Goal: Find specific page/section: Find specific page/section

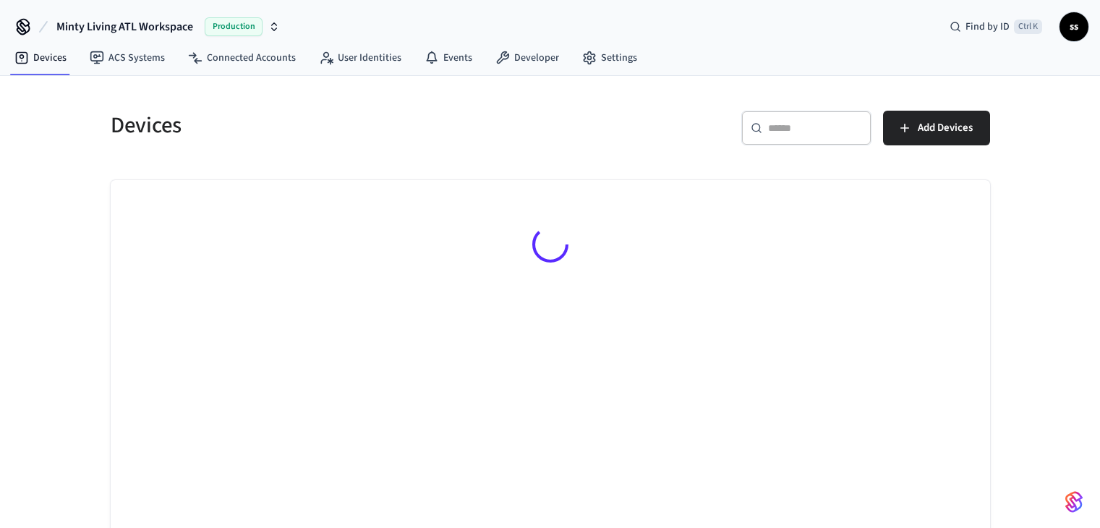
click at [802, 142] on div "​ ​" at bounding box center [807, 128] width 130 height 35
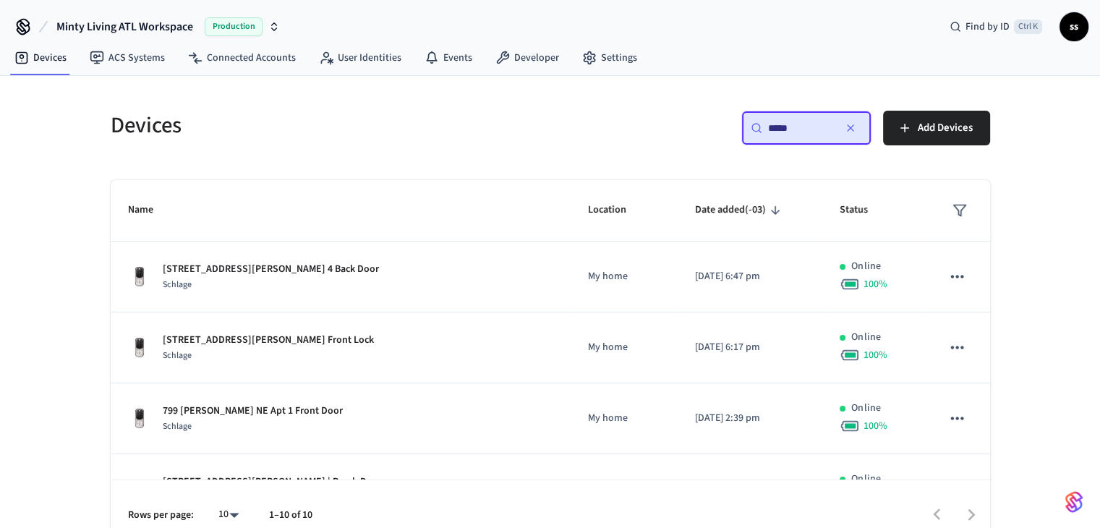
type input "*****"
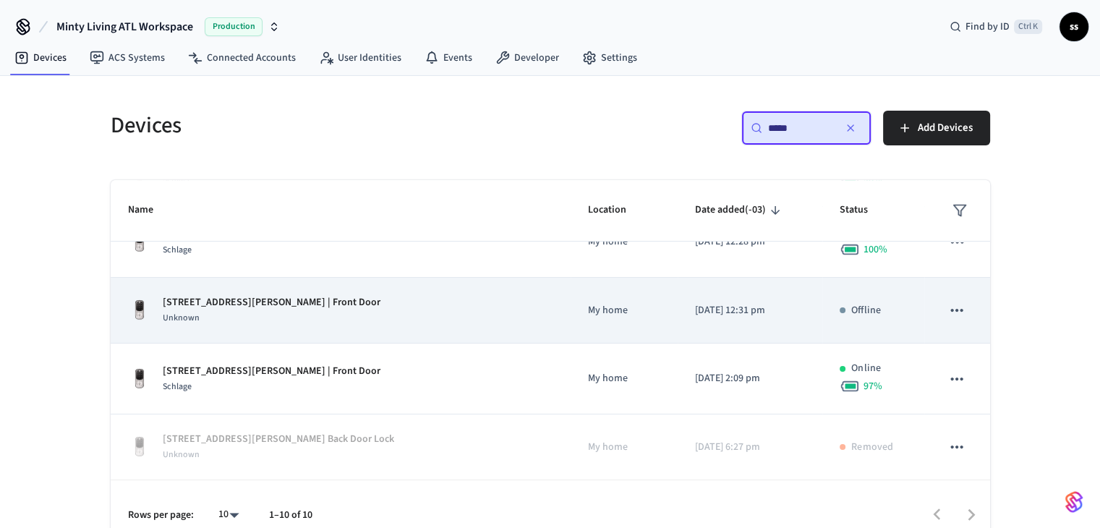
scroll to position [305, 0]
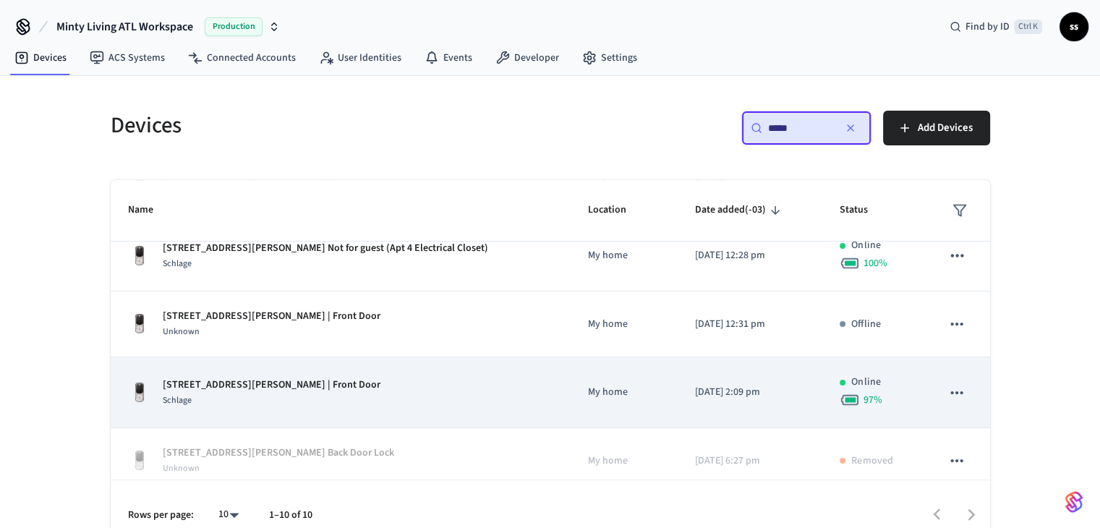
click at [318, 403] on div "Schlage" at bounding box center [272, 400] width 218 height 15
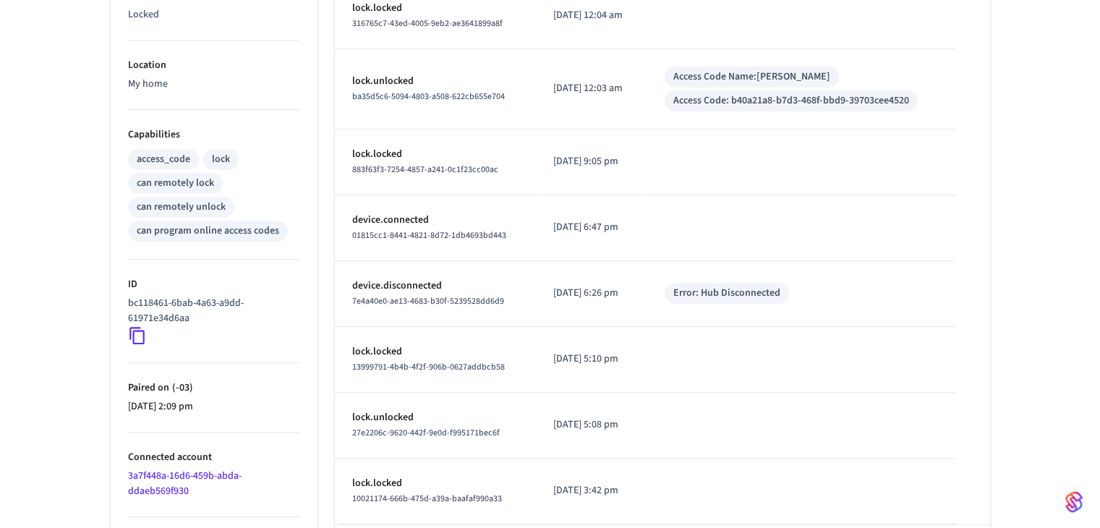
scroll to position [543, 0]
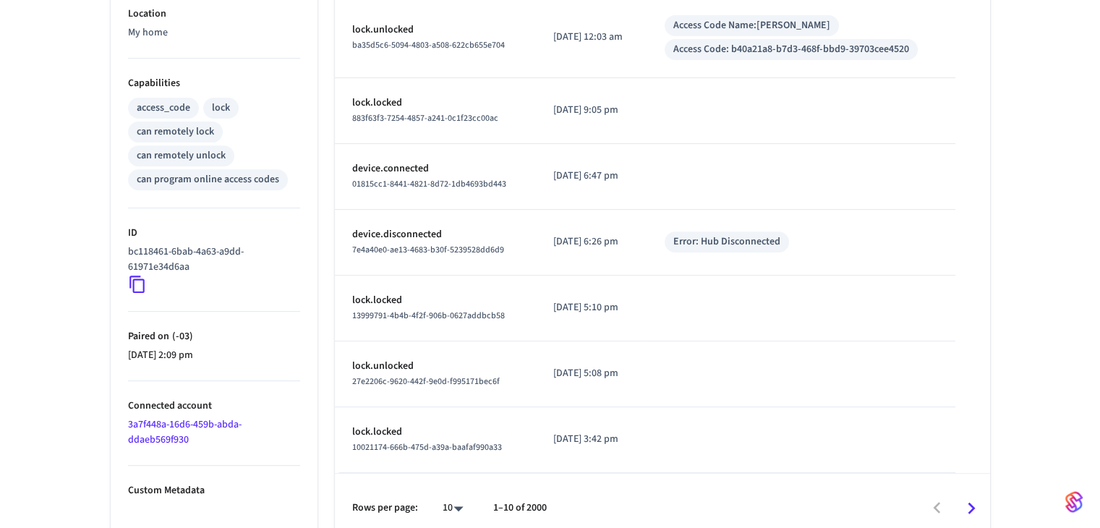
click at [977, 497] on icon "Go to next page" at bounding box center [971, 508] width 22 height 22
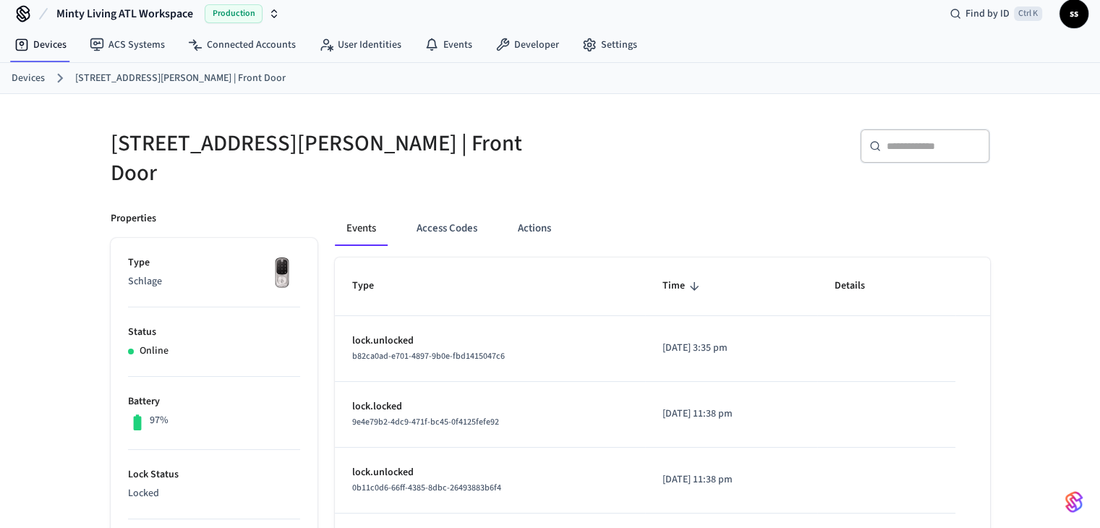
scroll to position [519, 0]
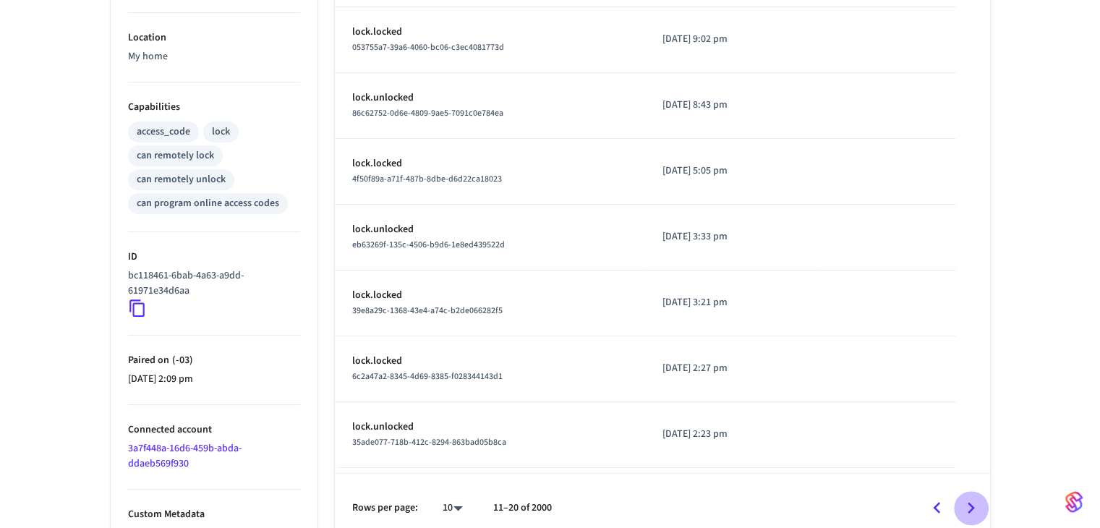
click at [966, 502] on icon "Go to next page" at bounding box center [971, 508] width 22 height 22
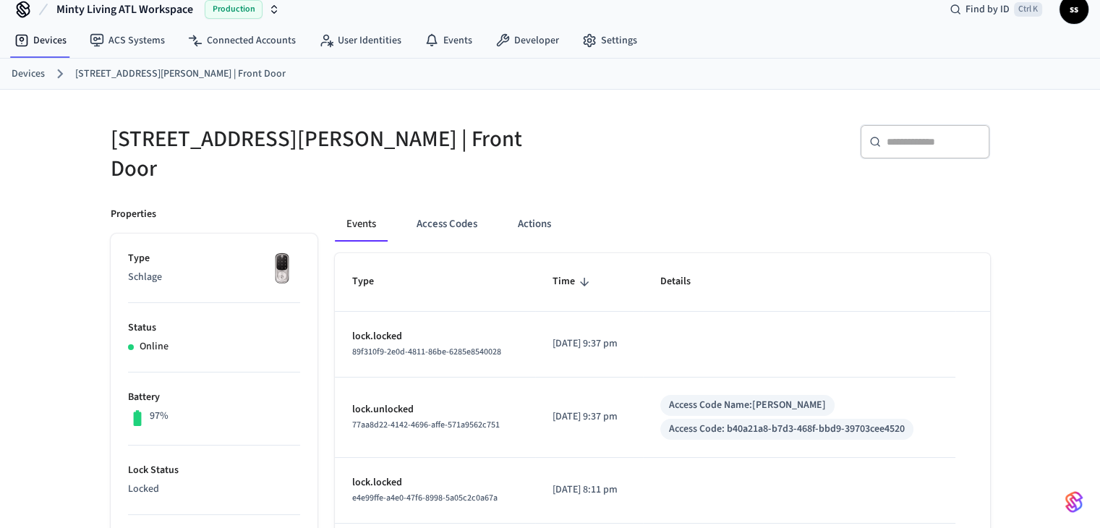
scroll to position [0, 0]
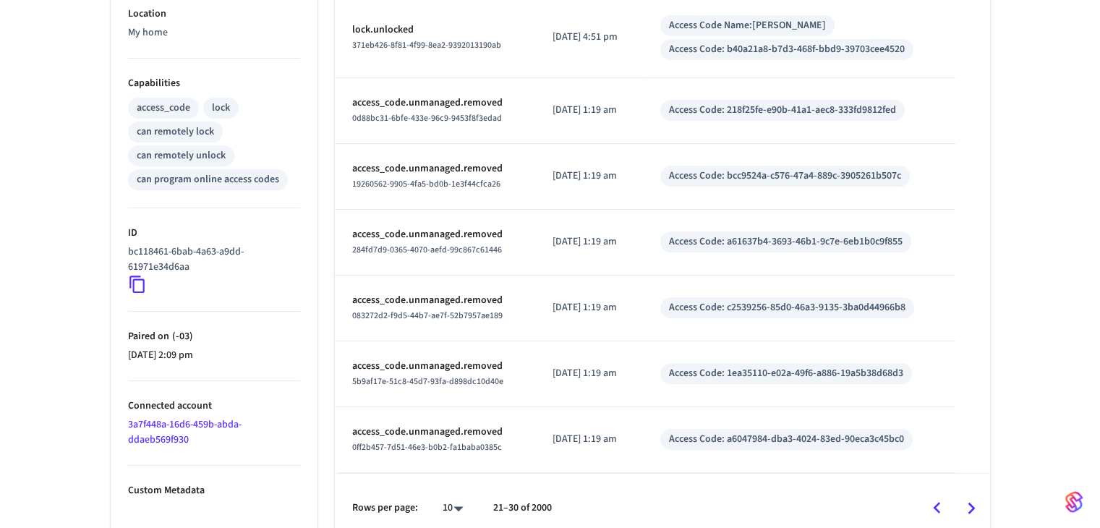
click at [930, 497] on icon "Go to previous page" at bounding box center [937, 508] width 22 height 22
